Goal: Information Seeking & Learning: Learn about a topic

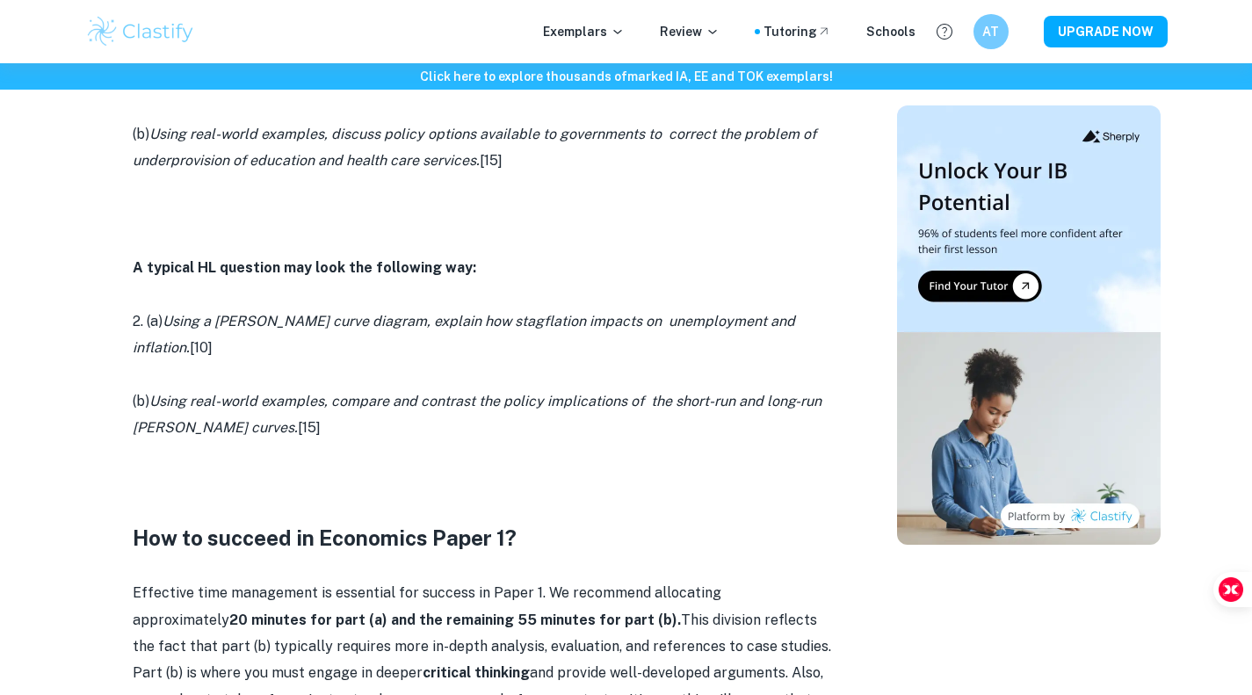
scroll to position [1211, 0]
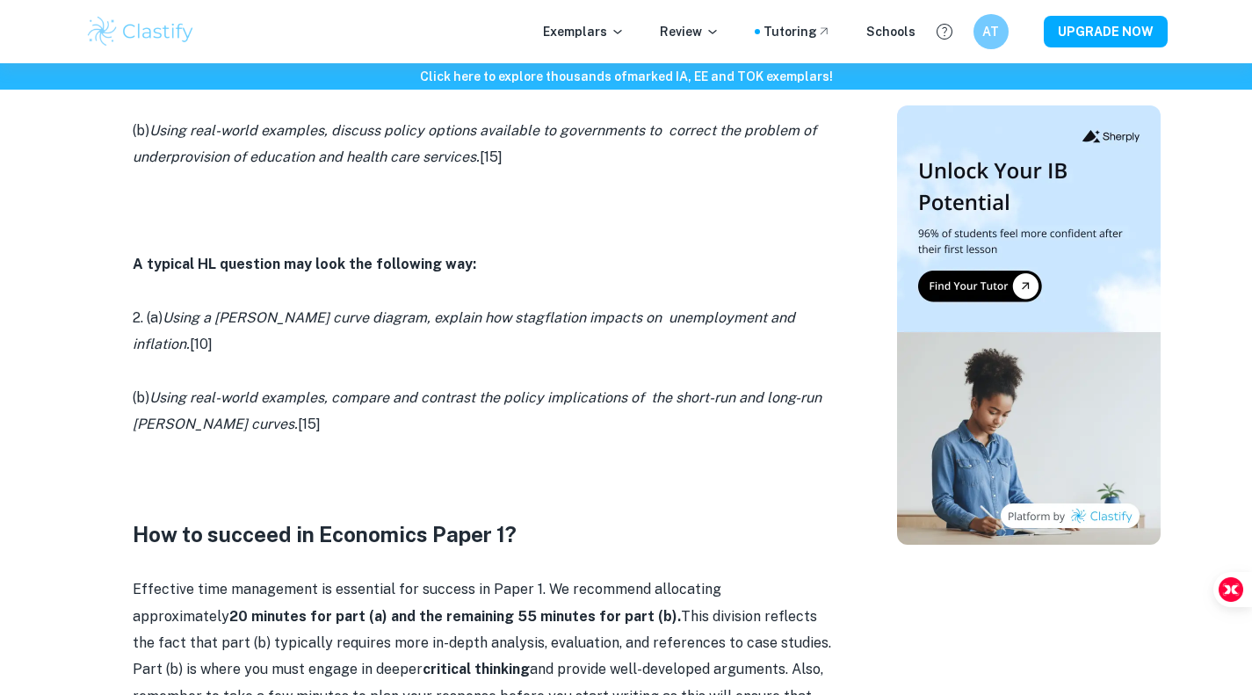
click at [441, 576] on p "Effective time management is essential for success in Paper 1. We recommend all…" at bounding box center [484, 656] width 703 height 160
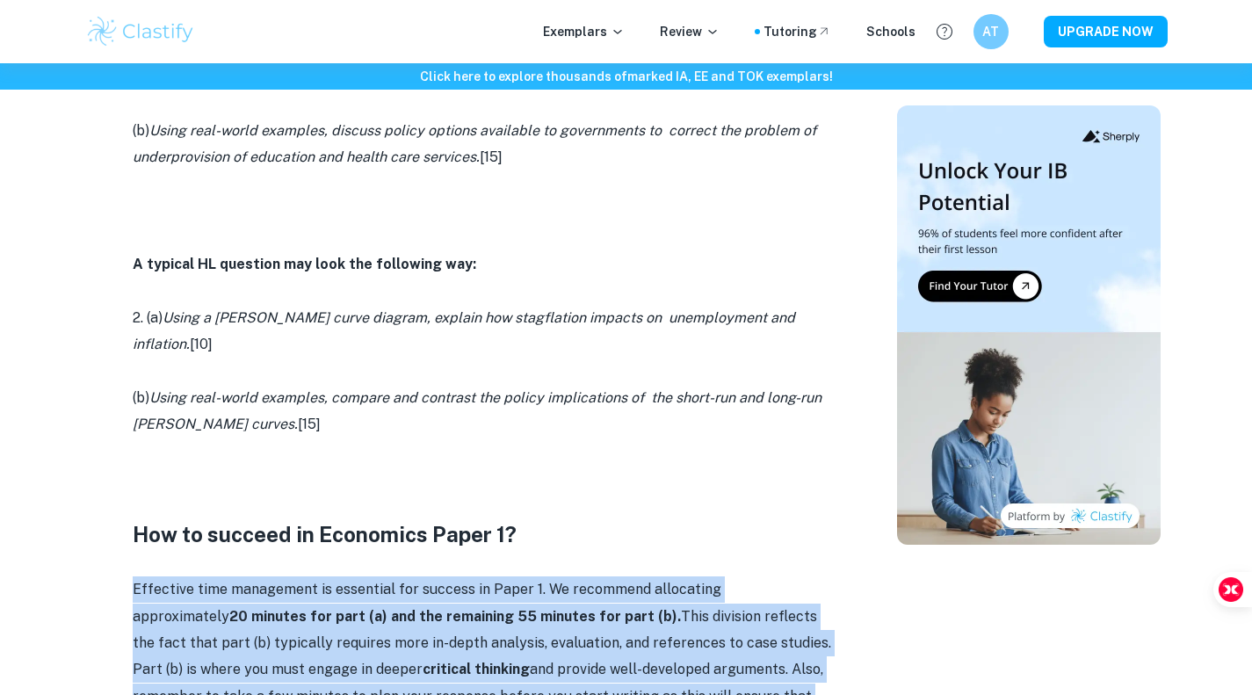
click at [441, 576] on p "Effective time management is essential for success in Paper 1. We recommend all…" at bounding box center [484, 656] width 703 height 160
click at [448, 608] on strong "20 minutes for part (a) and the remaining 55 minutes for part (b)." at bounding box center [455, 616] width 452 height 17
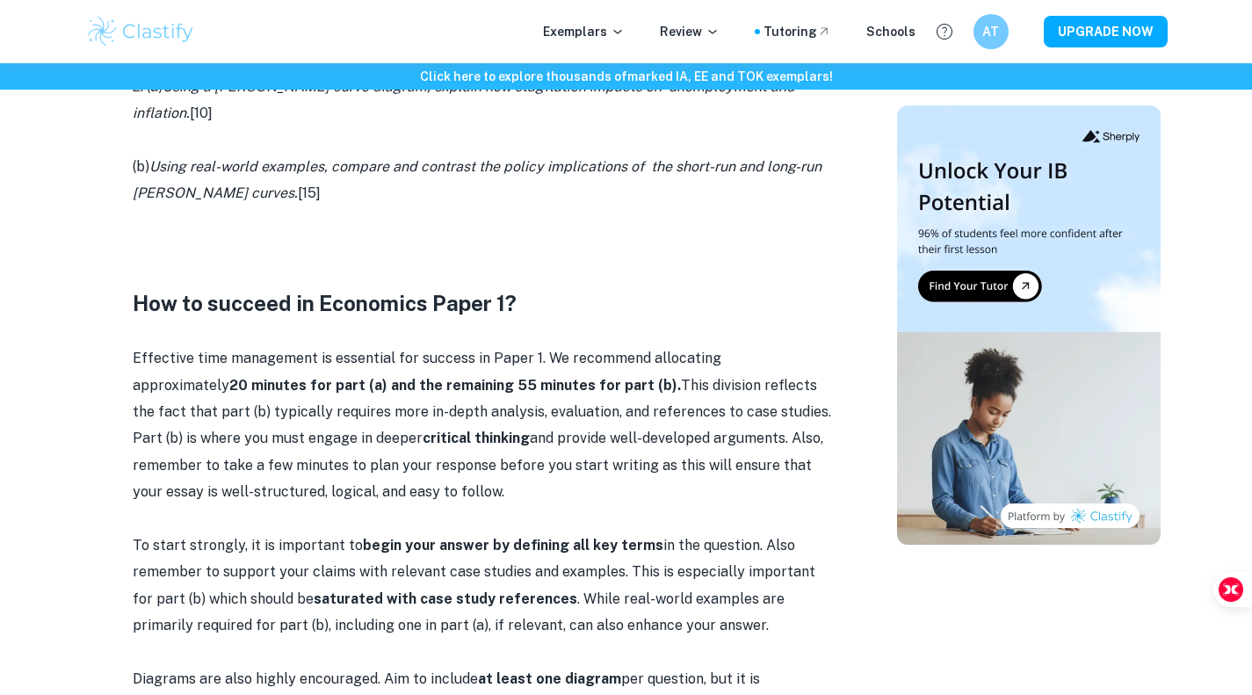
scroll to position [1227, 0]
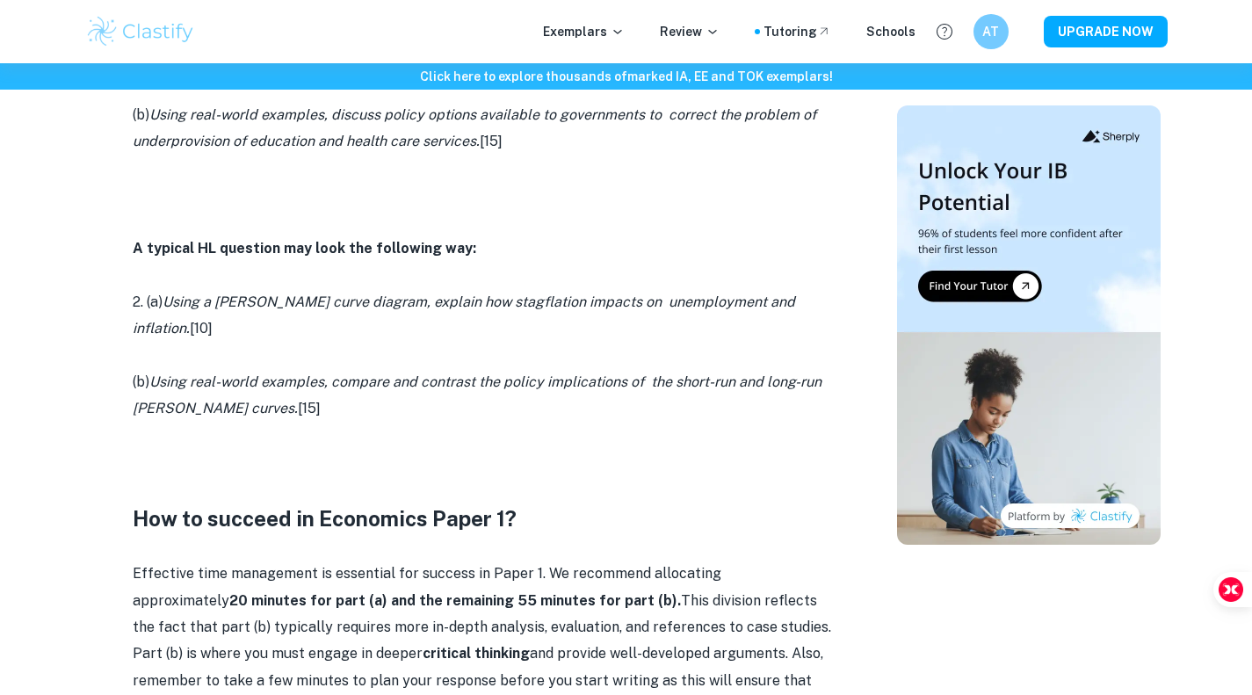
click at [416, 423] on p at bounding box center [484, 436] width 703 height 26
click at [393, 342] on p at bounding box center [484, 355] width 703 height 26
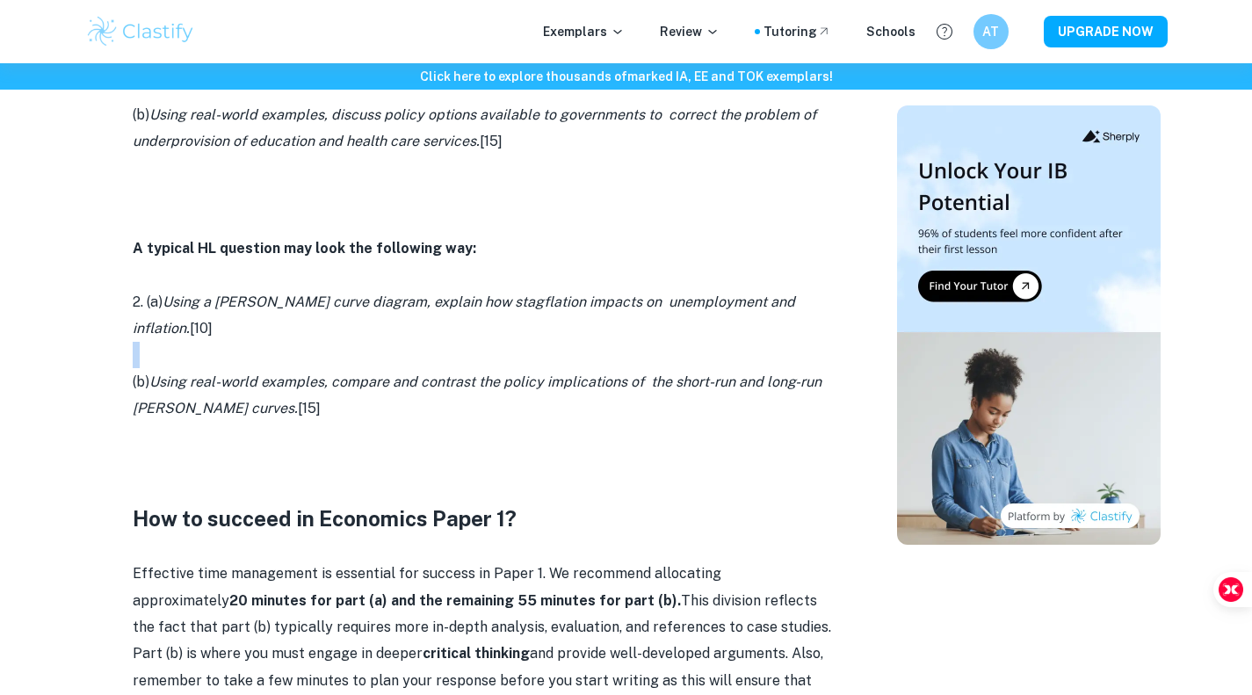
click at [393, 342] on p at bounding box center [484, 355] width 703 height 26
click at [399, 382] on p "(b) Using real-world examples, compare and contrast the policy implications of …" at bounding box center [484, 396] width 703 height 54
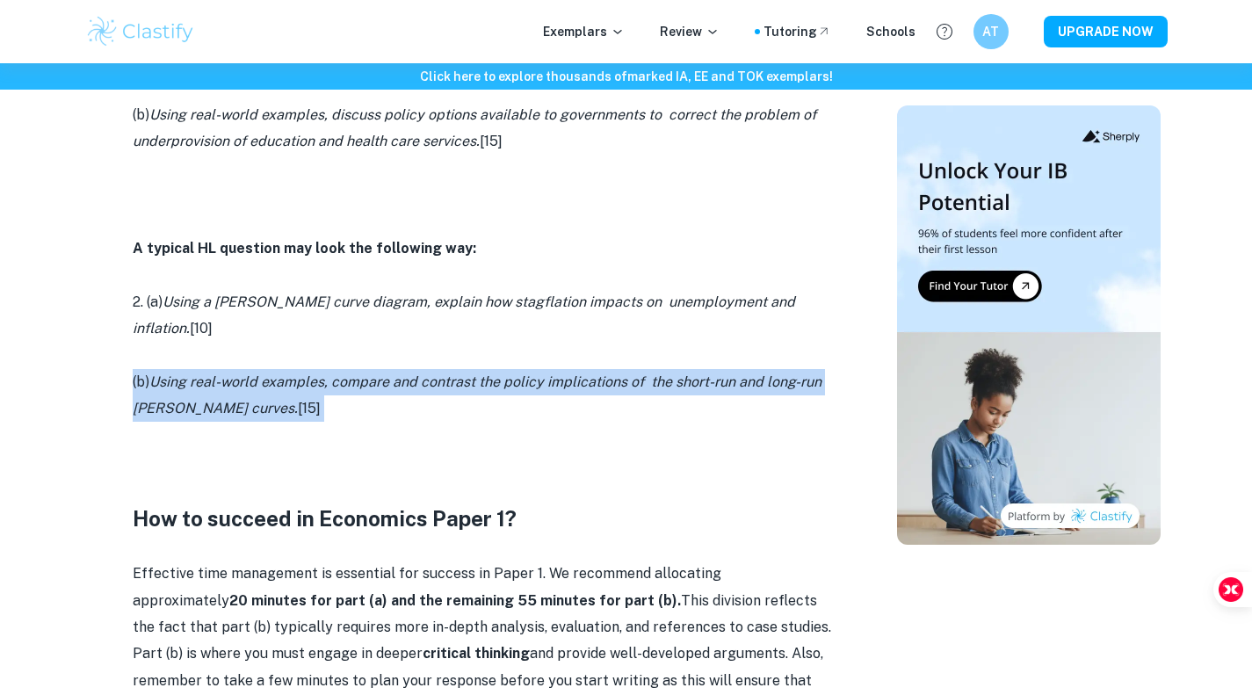
click at [399, 382] on p "(b) Using real-world examples, compare and contrast the policy implications of …" at bounding box center [484, 396] width 703 height 54
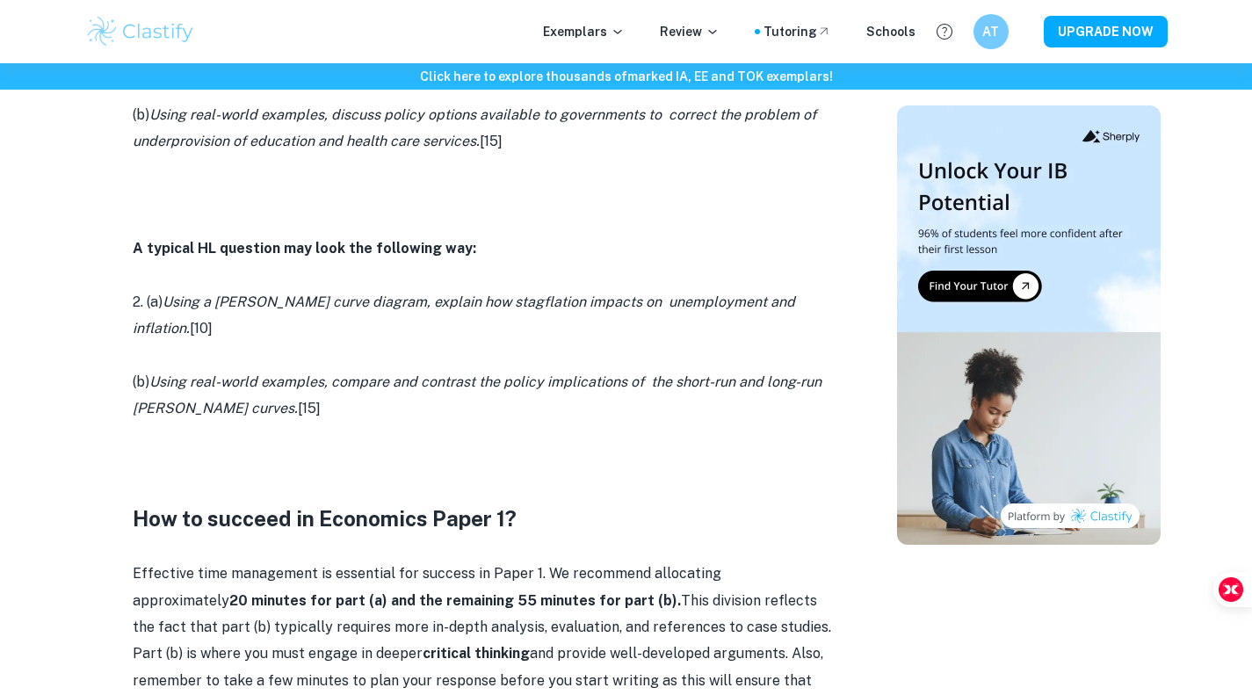
click at [399, 342] on p at bounding box center [484, 355] width 703 height 26
click at [403, 373] on icon "Using real-world examples, compare and contrast the policy implications of the …" at bounding box center [477, 394] width 689 height 43
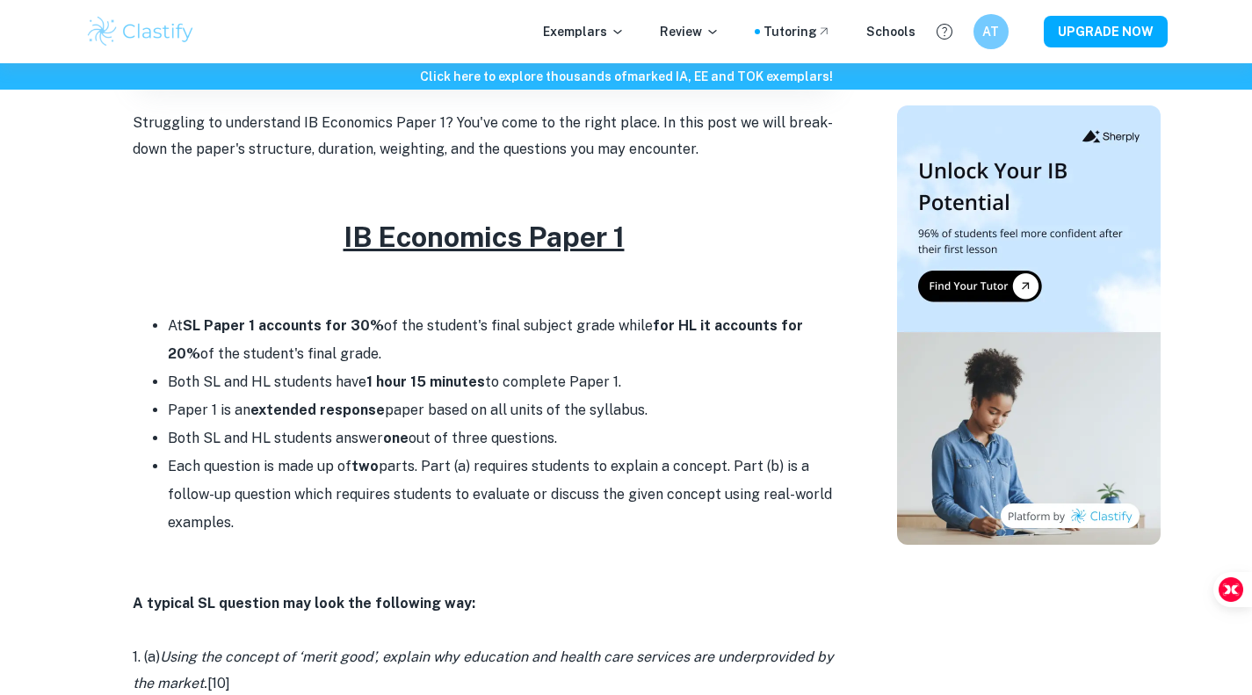
scroll to position [604, 0]
